Goal: Navigation & Orientation: Understand site structure

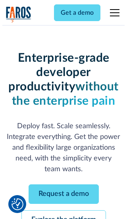
scroll to position [84, 0]
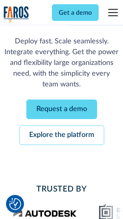
click at [61, 110] on link "Request a demo" at bounding box center [61, 110] width 70 height 20
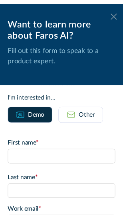
scroll to position [0, 0]
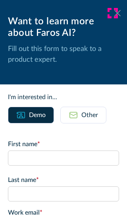
click at [115, 13] on icon at bounding box center [118, 13] width 6 height 6
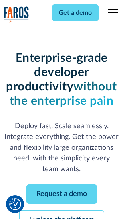
scroll to position [110, 0]
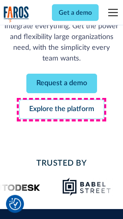
click at [61, 110] on link "Explore the platform" at bounding box center [61, 110] width 85 height 20
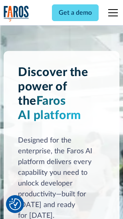
scroll to position [6064, 0]
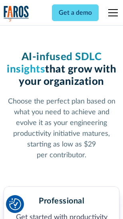
scroll to position [1262, 0]
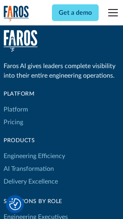
click at [16, 109] on link "Platform" at bounding box center [16, 109] width 24 height 13
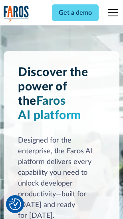
scroll to position [6320, 0]
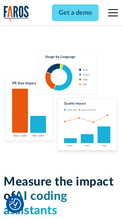
scroll to position [4970, 0]
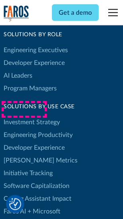
click at [24, 154] on link "[PERSON_NAME] Metrics" at bounding box center [41, 160] width 74 height 13
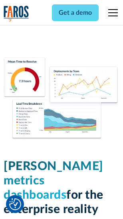
scroll to position [3525, 0]
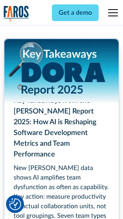
scroll to position [3645, 0]
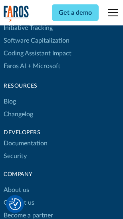
click at [18, 109] on link "Changelog" at bounding box center [18, 114] width 29 height 13
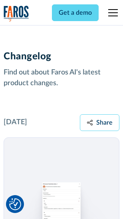
scroll to position [9762, 0]
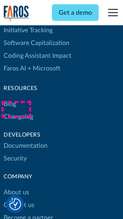
click at [16, 186] on link "About us" at bounding box center [16, 192] width 25 height 13
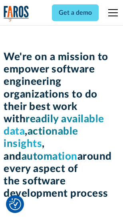
scroll to position [2753, 0]
